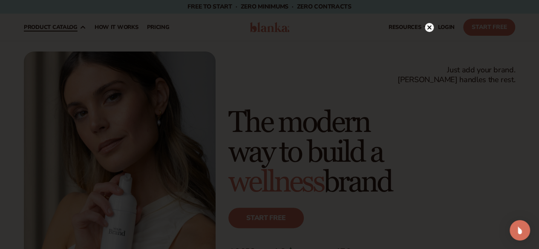
click at [67, 124] on div at bounding box center [269, 124] width 539 height 249
click at [424, 26] on circle at bounding box center [425, 27] width 9 height 9
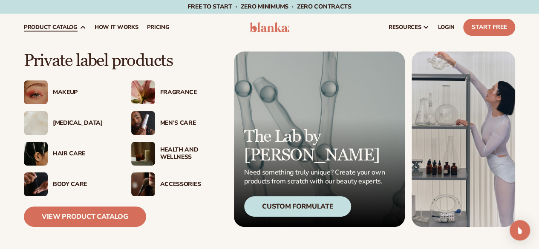
click at [69, 122] on div "[MEDICAL_DATA]" at bounding box center [83, 123] width 61 height 7
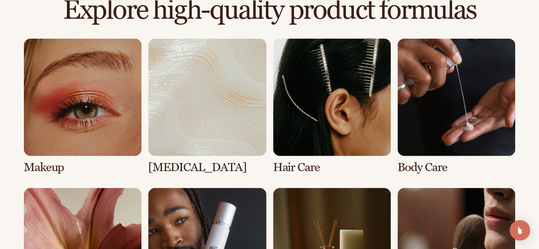
scroll to position [640, 0]
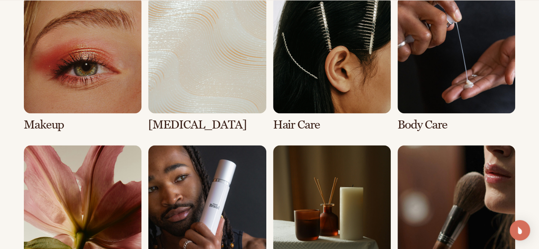
click at [441, 69] on link "4 / 8" at bounding box center [457, 64] width 118 height 136
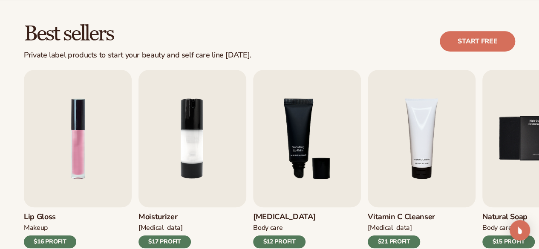
scroll to position [256, 0]
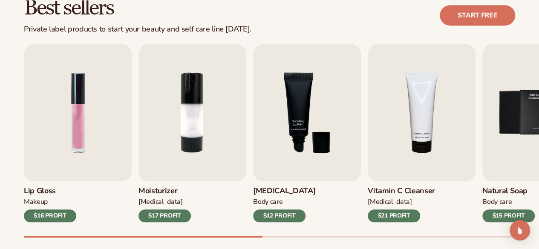
click at [126, 237] on div at bounding box center [143, 237] width 239 height 2
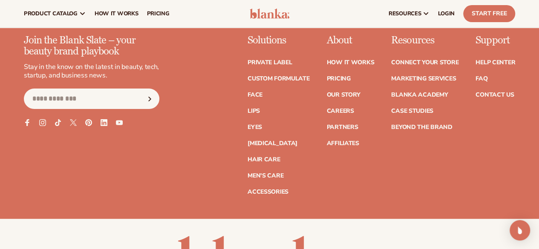
scroll to position [1676, 0]
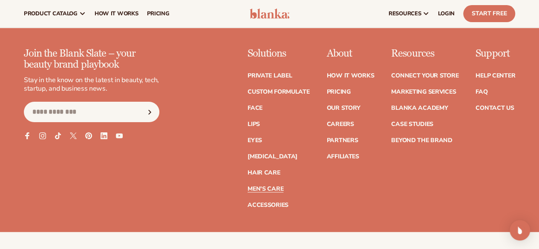
click at [248, 186] on link "Men's Care" at bounding box center [266, 189] width 36 height 6
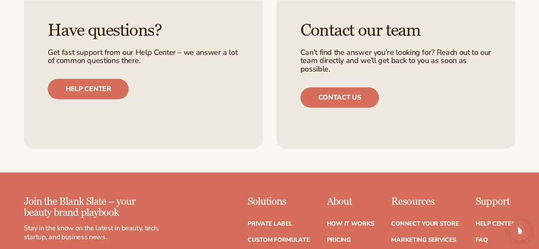
scroll to position [1876, 0]
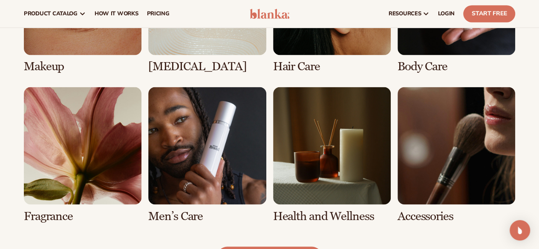
scroll to position [640, 0]
